Goal: Book appointment/travel/reservation

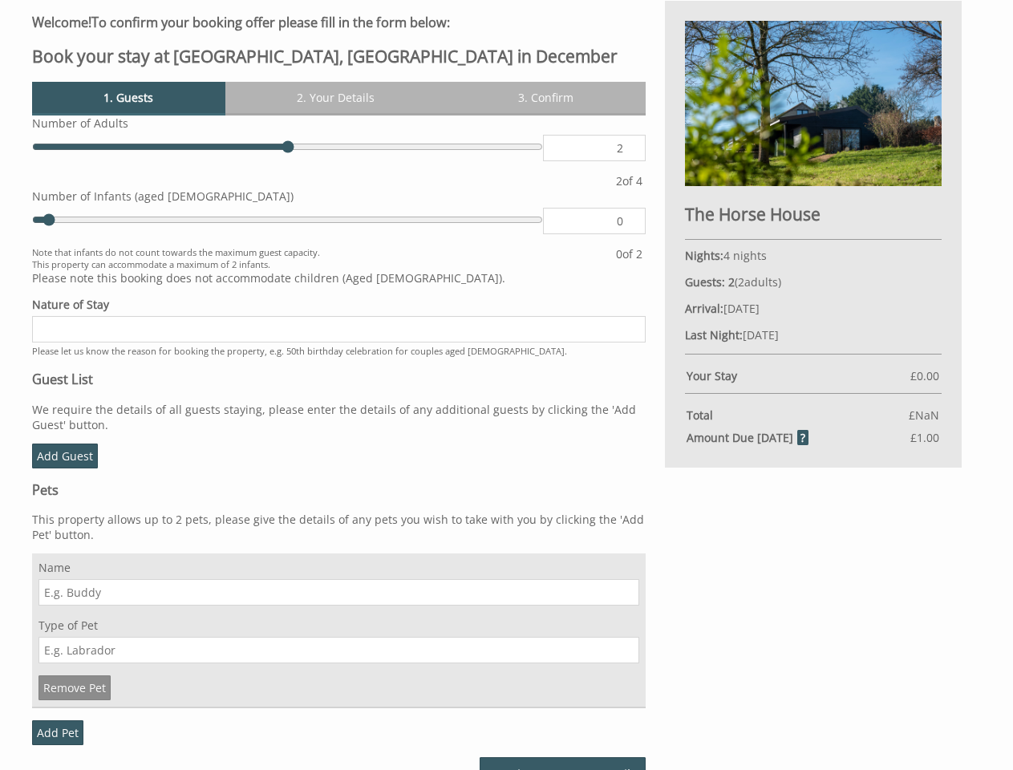
scroll to position [619, 0]
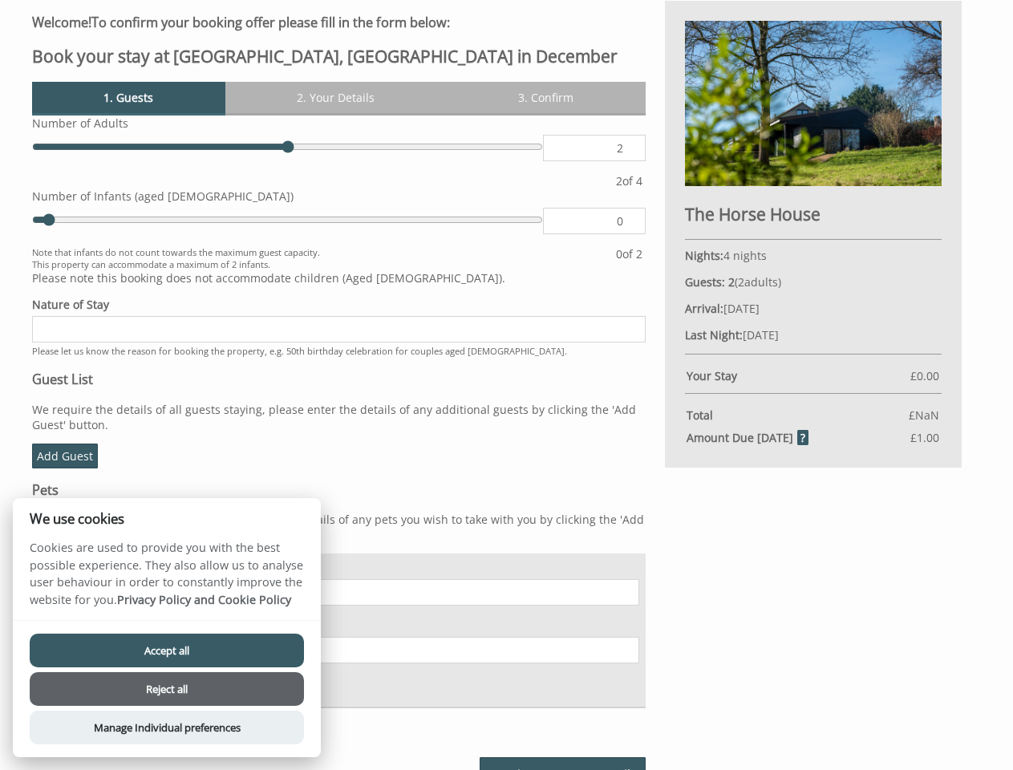
click at [506, 385] on h3 "Guest List" at bounding box center [339, 380] width 614 height 18
click at [128, 97] on link "1. Guests" at bounding box center [128, 97] width 193 height 31
click at [335, 97] on link "2. Your Details" at bounding box center [335, 97] width 221 height 31
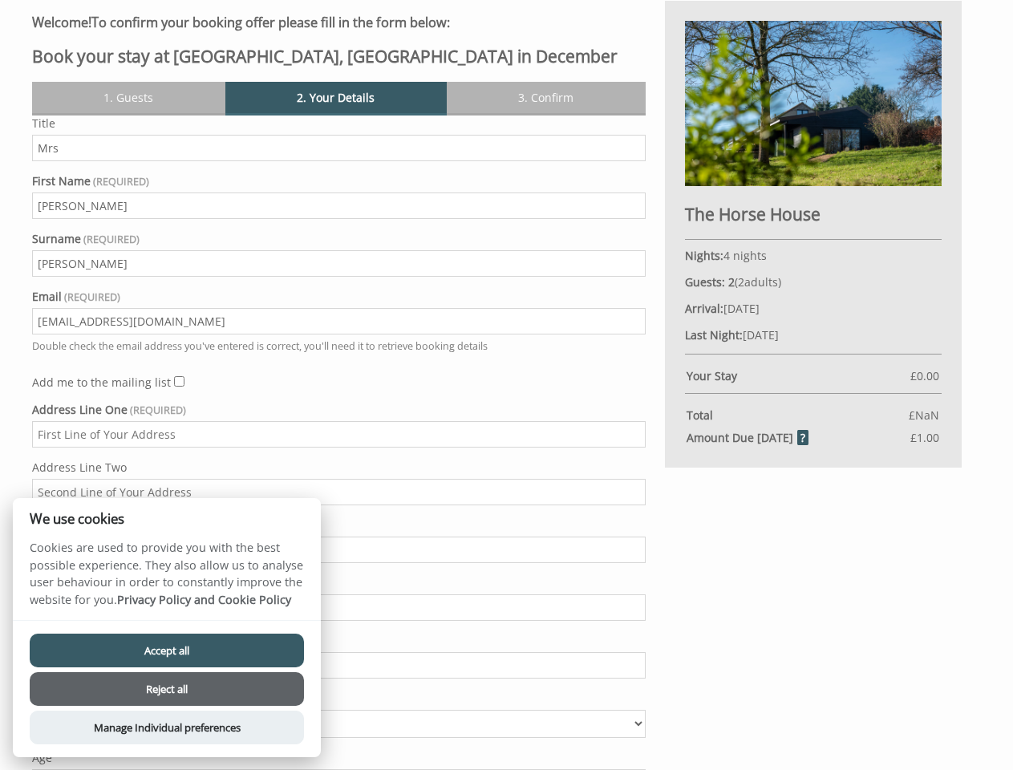
click at [546, 97] on link "3. Confirm" at bounding box center [546, 97] width 199 height 31
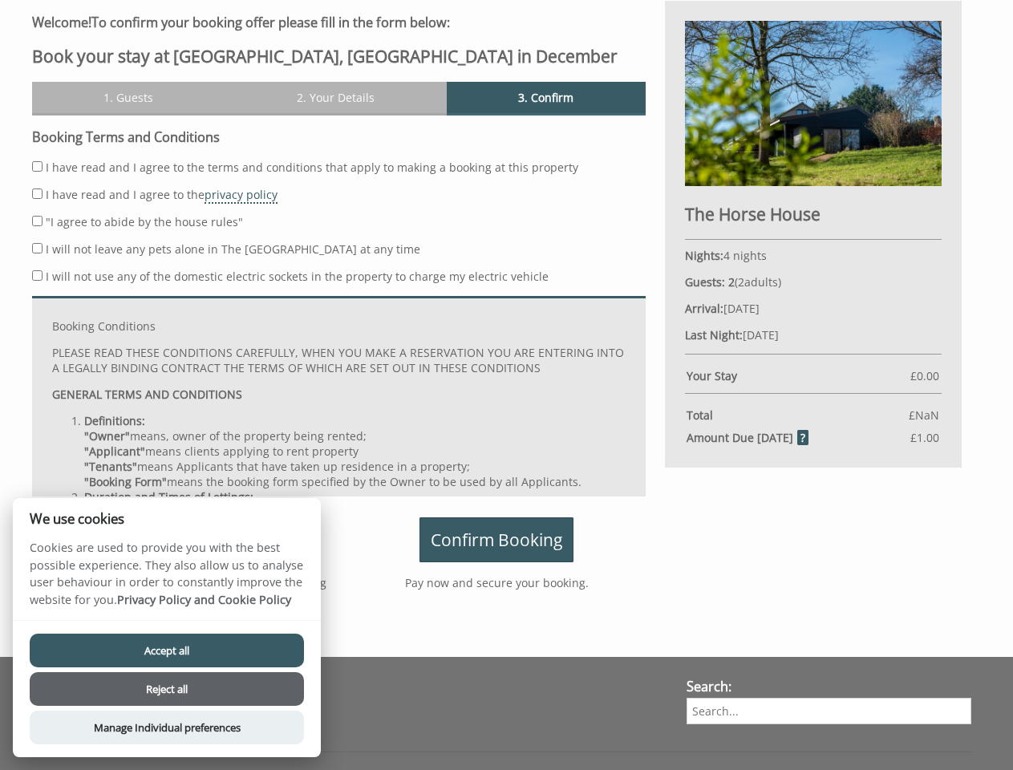
click at [563, 764] on div "© Copyright 2025 The Horse House | Late Availability | Terms & Conditions | Coo…" at bounding box center [496, 767] width 949 height 30
click at [167, 651] on button "Accept all" at bounding box center [167, 651] width 274 height 34
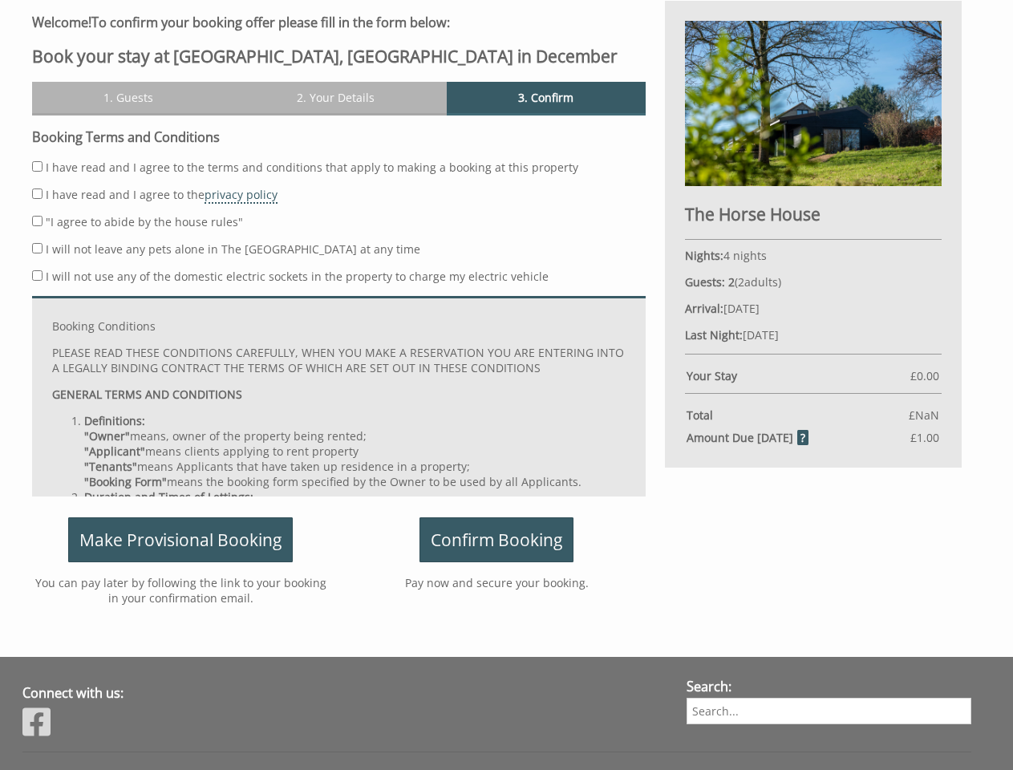
click at [167, 693] on button "Reject all" at bounding box center [167, 710] width 274 height 34
click at [167, 732] on button "Manage Individual preferences" at bounding box center [167, 749] width 274 height 34
